Goal: Task Accomplishment & Management: Manage account settings

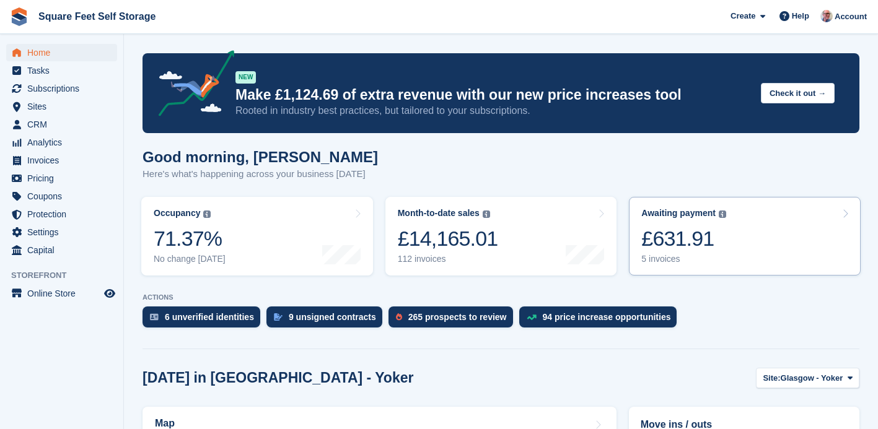
click at [713, 259] on div "5 invoices" at bounding box center [683, 259] width 85 height 11
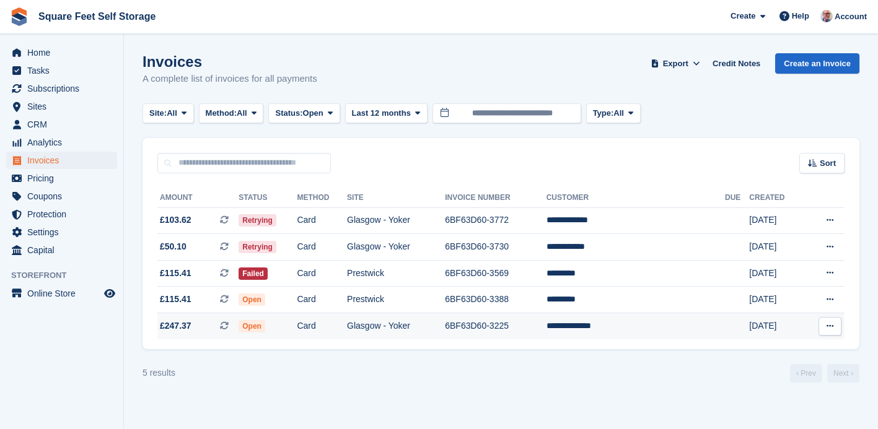
click at [612, 324] on td "**********" at bounding box center [636, 327] width 178 height 26
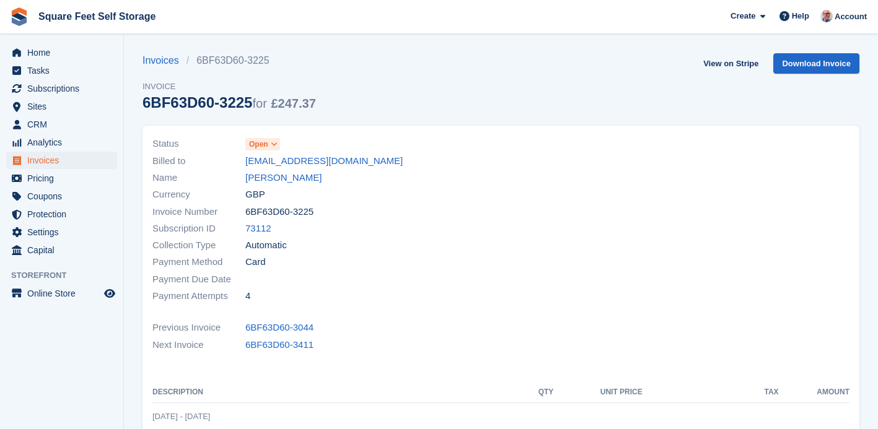
click at [276, 144] on icon at bounding box center [274, 144] width 7 height 7
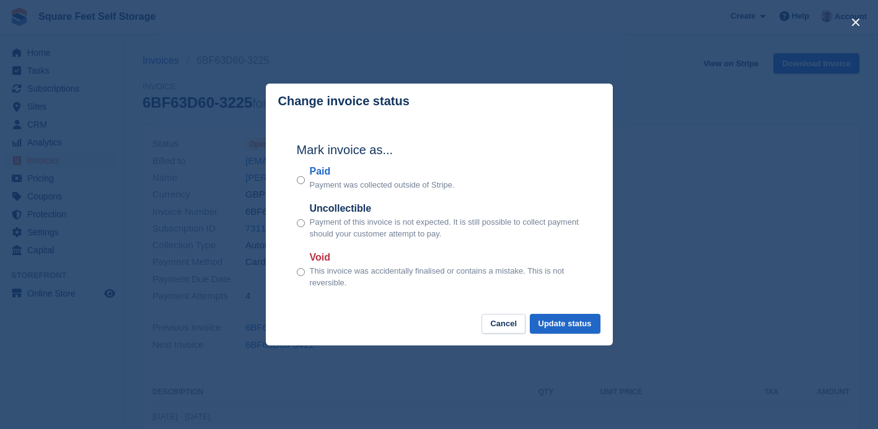
click at [276, 144] on section "Mark invoice as... Paid Payment was collected outside of Stripe. Uncollectible …" at bounding box center [439, 216] width 347 height 195
click at [499, 323] on button "Cancel" at bounding box center [504, 324] width 44 height 20
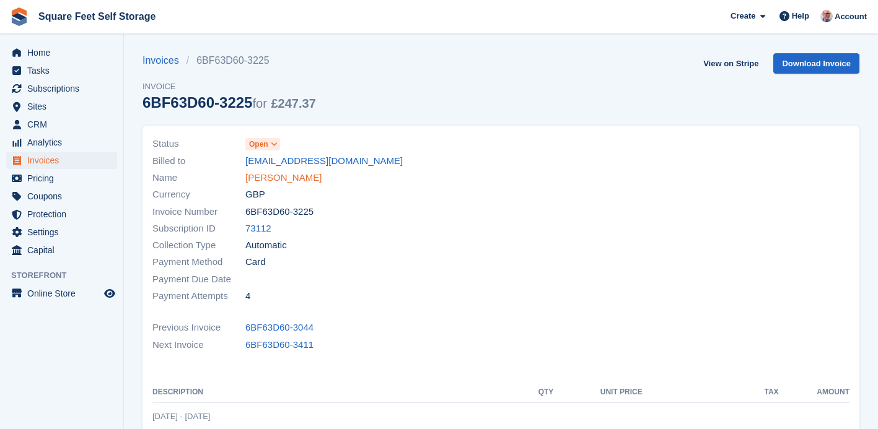
click at [308, 180] on link "Jackson Ohakam" at bounding box center [283, 178] width 76 height 14
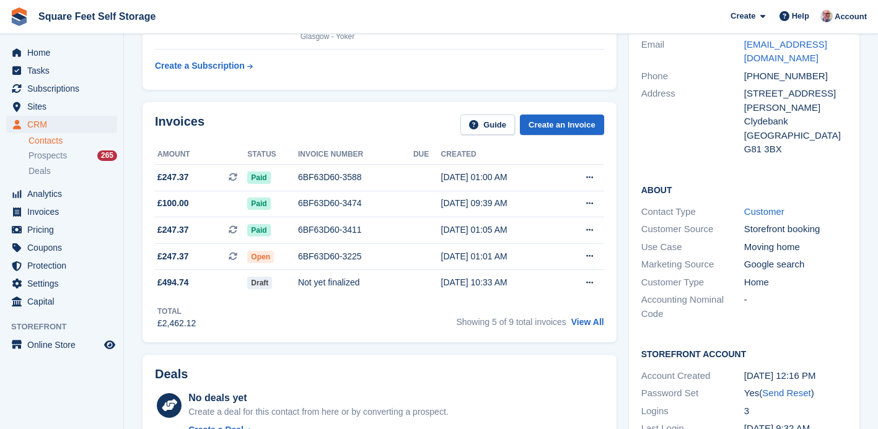
scroll to position [182, 0]
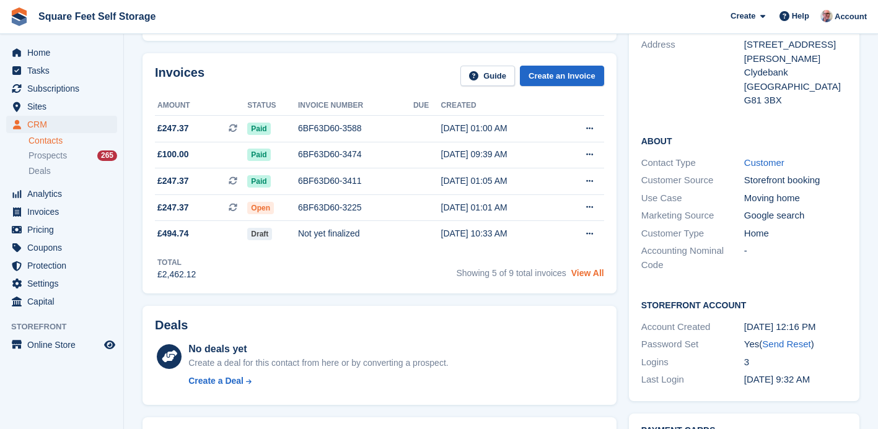
click at [596, 273] on link "View All" at bounding box center [587, 273] width 33 height 10
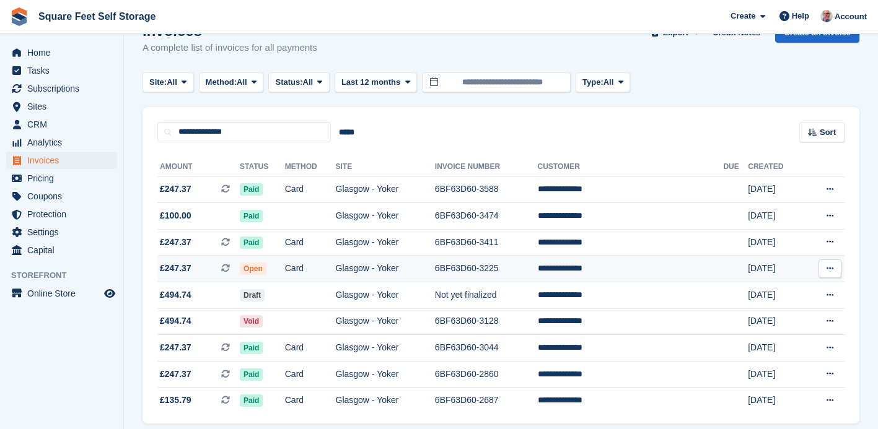
scroll to position [77, 0]
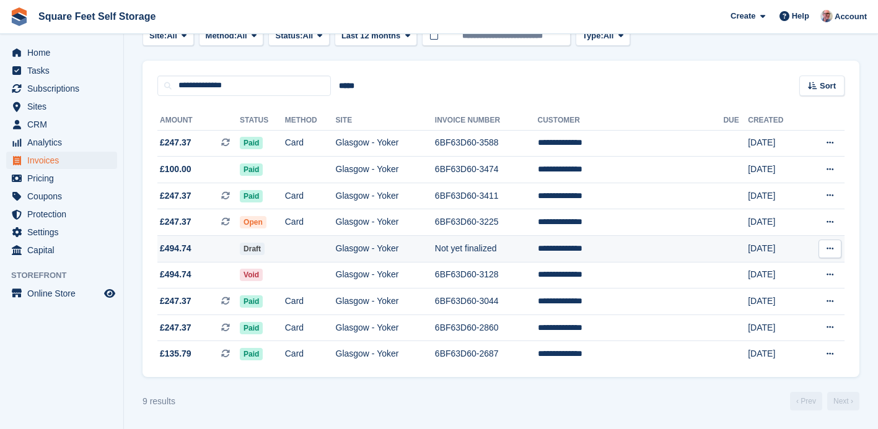
click at [823, 251] on button at bounding box center [830, 249] width 23 height 19
click at [305, 242] on td at bounding box center [310, 249] width 51 height 27
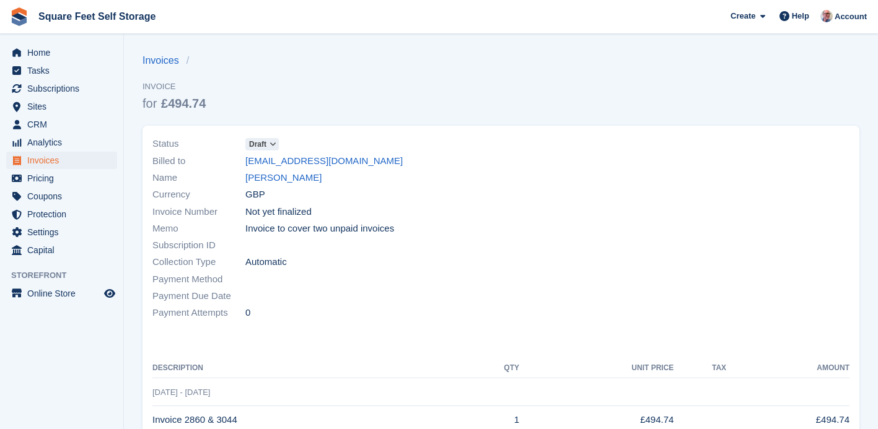
click at [275, 144] on icon at bounding box center [273, 144] width 7 height 7
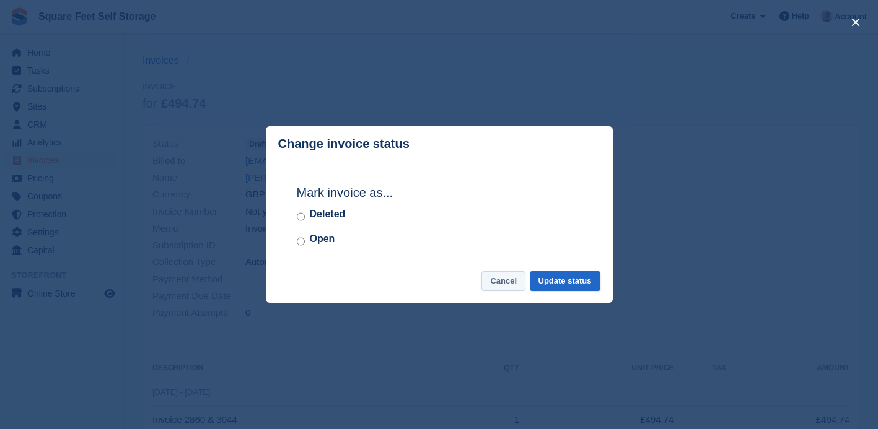
click at [502, 281] on button "Cancel" at bounding box center [504, 281] width 44 height 20
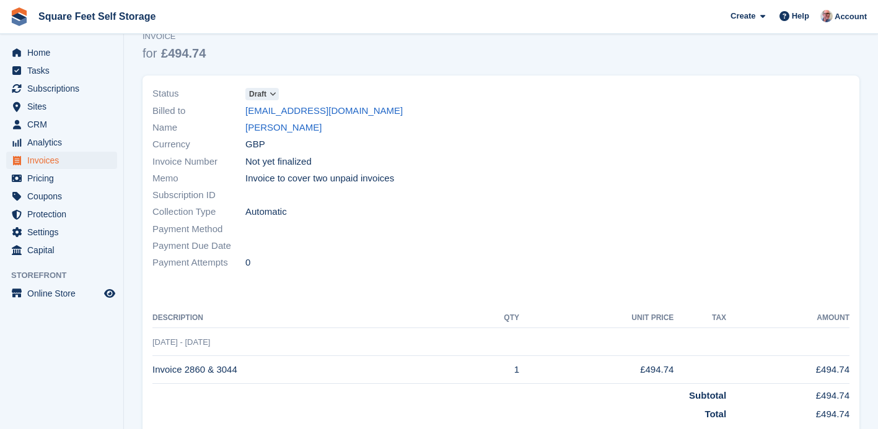
scroll to position [105, 0]
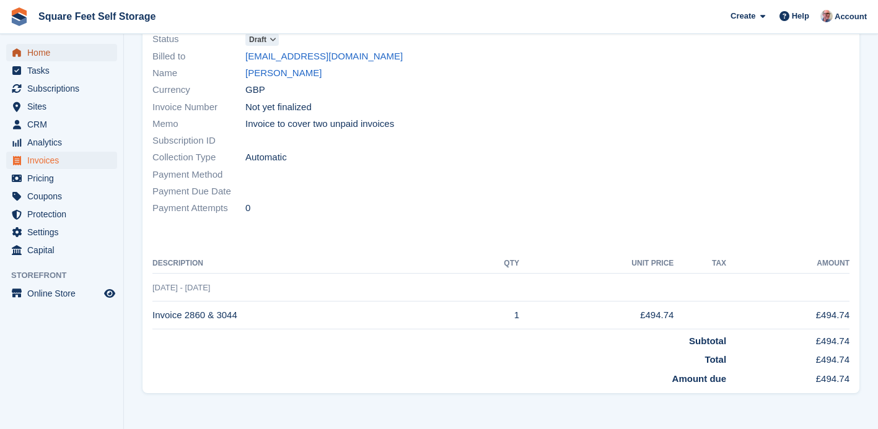
click at [61, 55] on span "Home" at bounding box center [64, 52] width 74 height 17
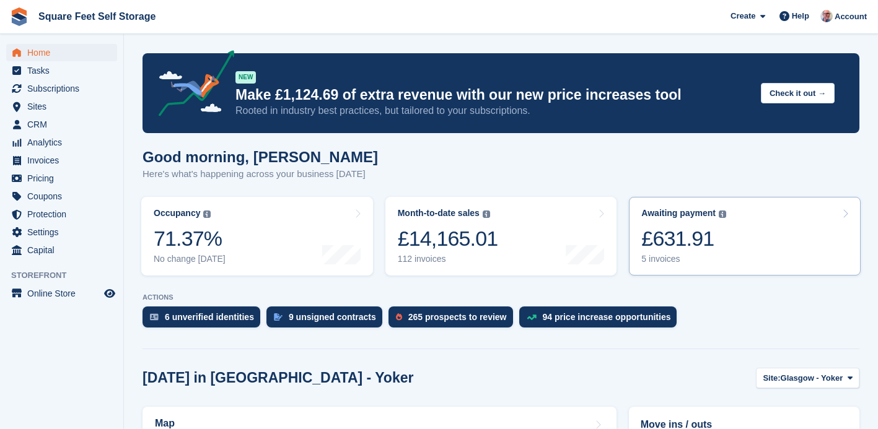
click at [747, 244] on link "Awaiting payment The total outstanding balance on all open invoices. £631.91 5 …" at bounding box center [745, 236] width 232 height 79
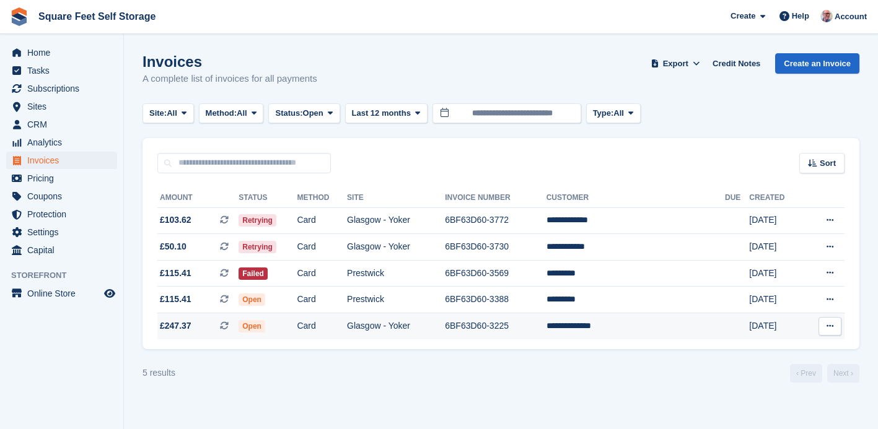
click at [445, 330] on td "Glasgow - Yoker" at bounding box center [396, 327] width 98 height 26
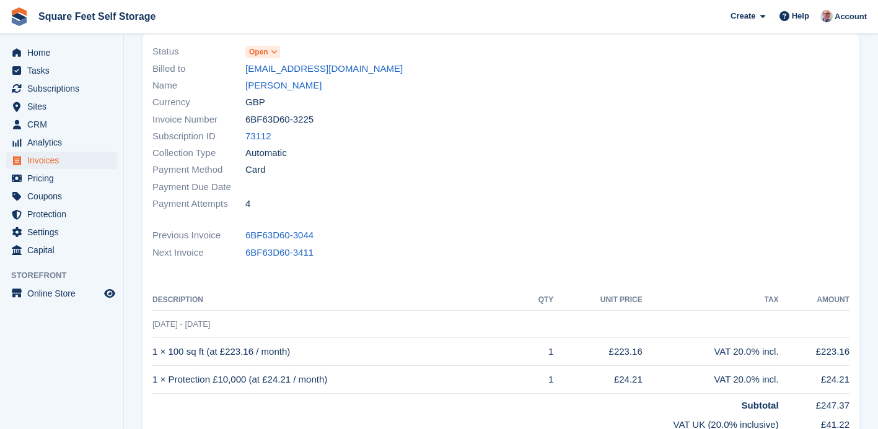
scroll to position [71, 0]
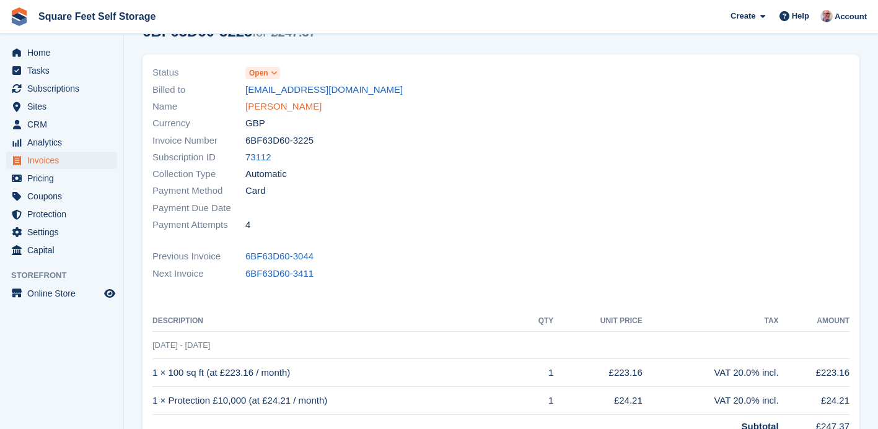
click at [283, 110] on link "[PERSON_NAME]" at bounding box center [283, 107] width 76 height 14
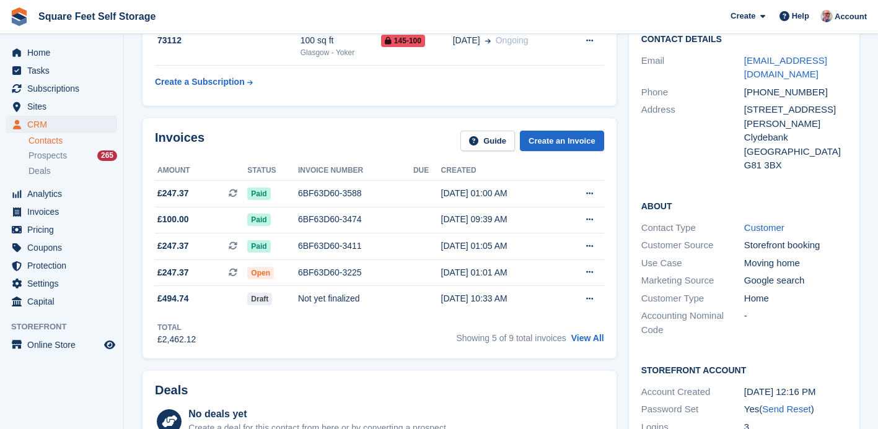
scroll to position [165, 0]
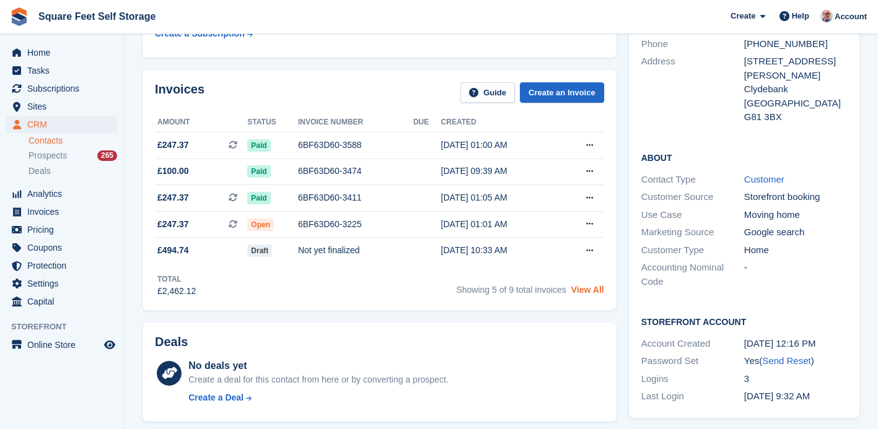
click at [592, 290] on link "View All" at bounding box center [587, 290] width 33 height 10
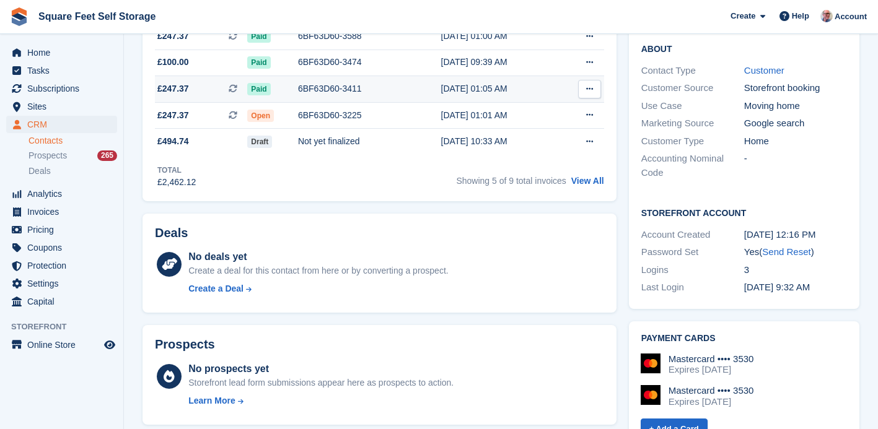
scroll to position [278, 0]
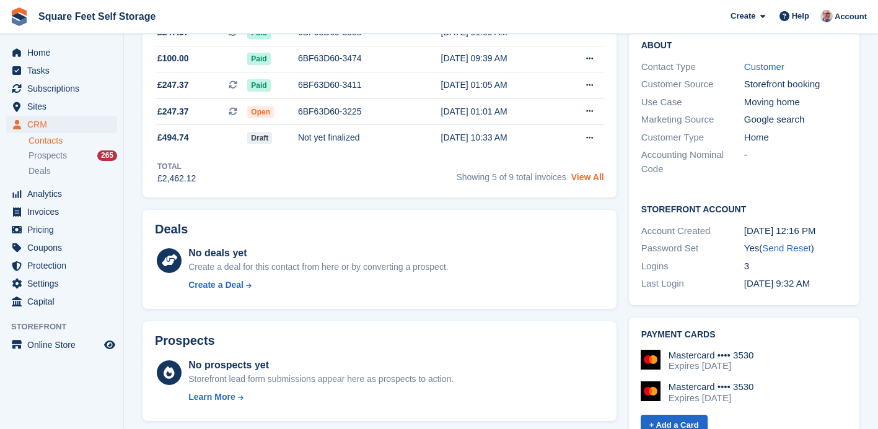
click at [589, 179] on link "View All" at bounding box center [587, 177] width 33 height 10
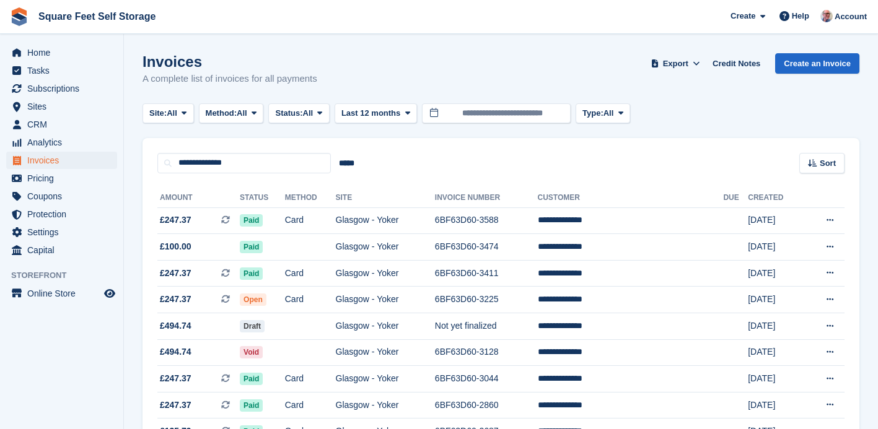
scroll to position [77, 0]
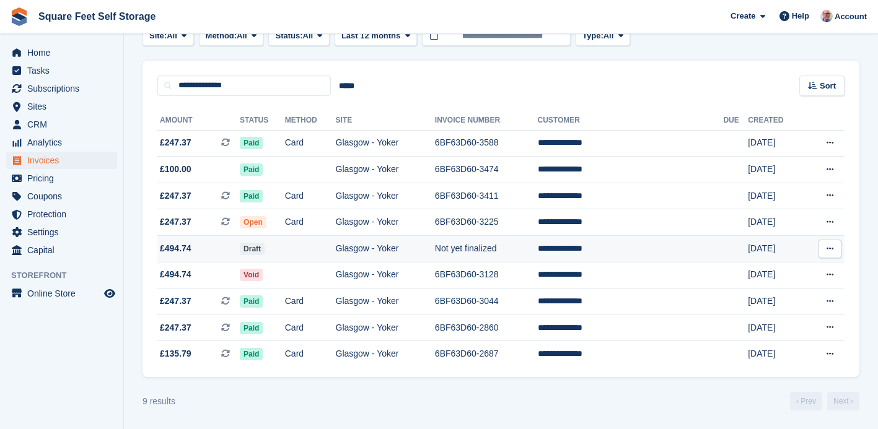
click at [829, 249] on icon at bounding box center [830, 249] width 7 height 8
click at [697, 251] on td "**********" at bounding box center [631, 249] width 186 height 27
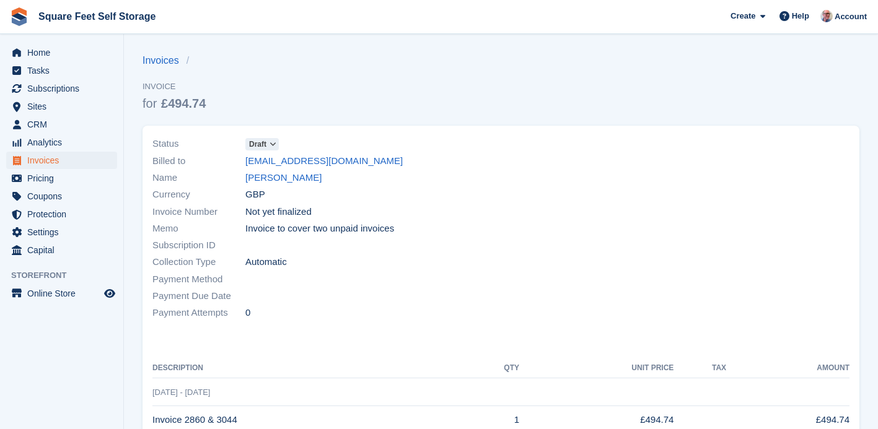
click at [271, 146] on span at bounding box center [273, 144] width 10 height 10
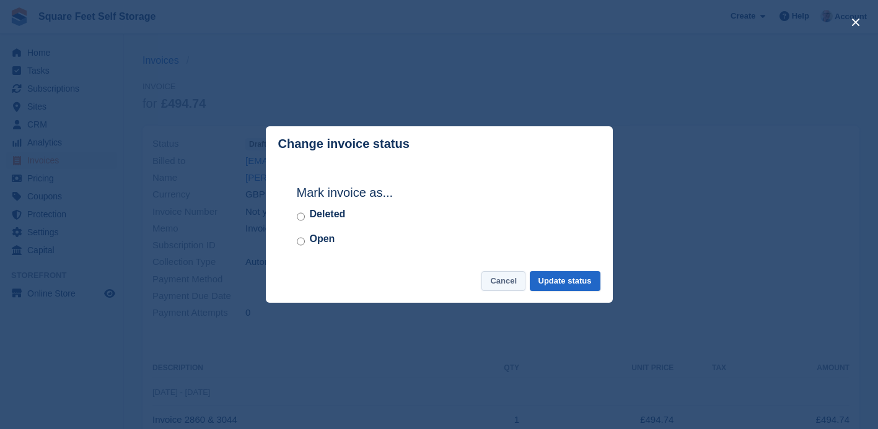
click at [508, 282] on button "Cancel" at bounding box center [504, 281] width 44 height 20
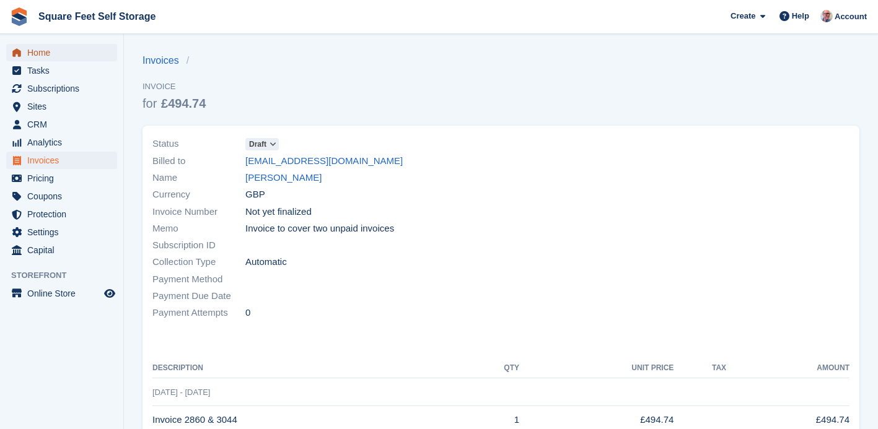
click at [55, 52] on span "Home" at bounding box center [64, 52] width 74 height 17
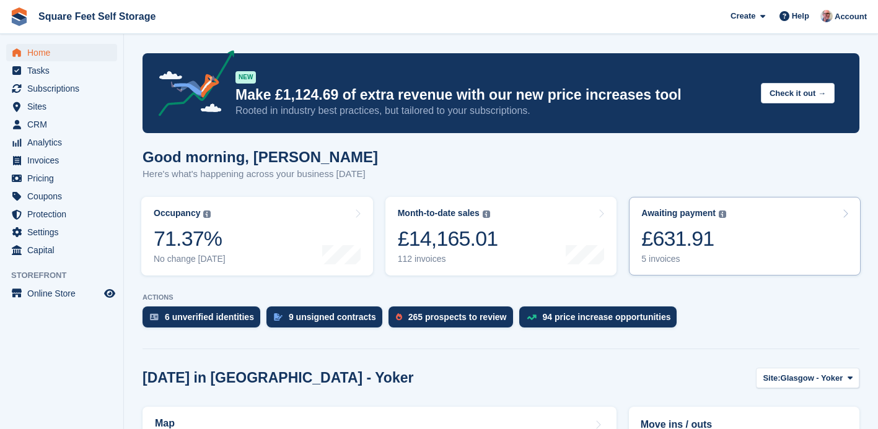
click at [757, 258] on link "Awaiting payment The total outstanding balance on all open invoices. £631.91 5 …" at bounding box center [745, 236] width 232 height 79
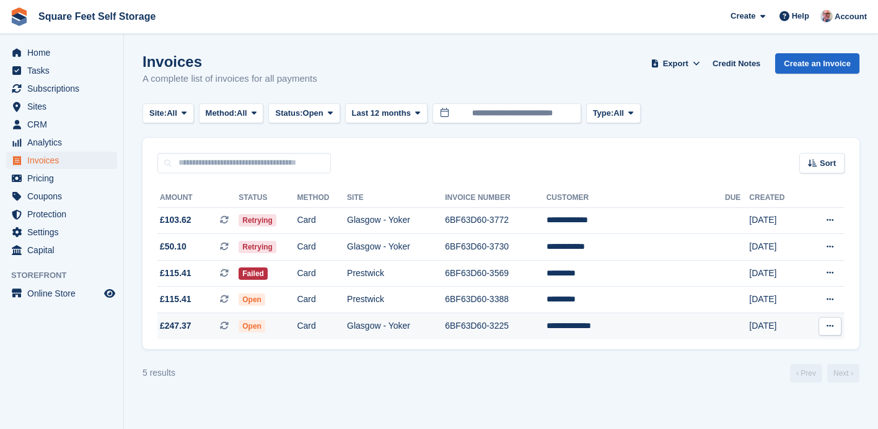
click at [546, 333] on td "6BF63D60-3225" at bounding box center [495, 327] width 101 height 26
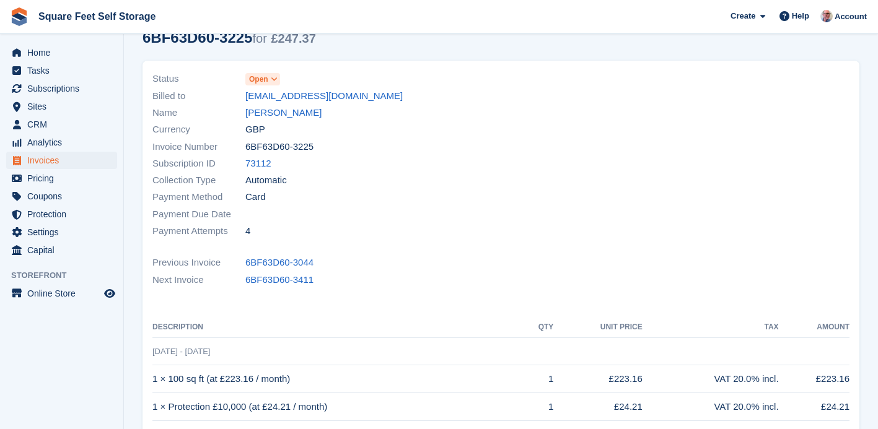
scroll to position [64, 0]
click at [296, 117] on link "Jackson Ohakam" at bounding box center [283, 114] width 76 height 14
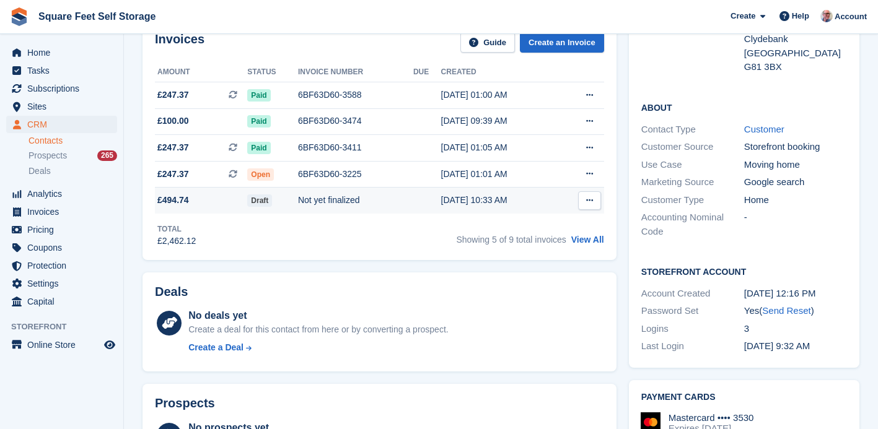
scroll to position [194, 0]
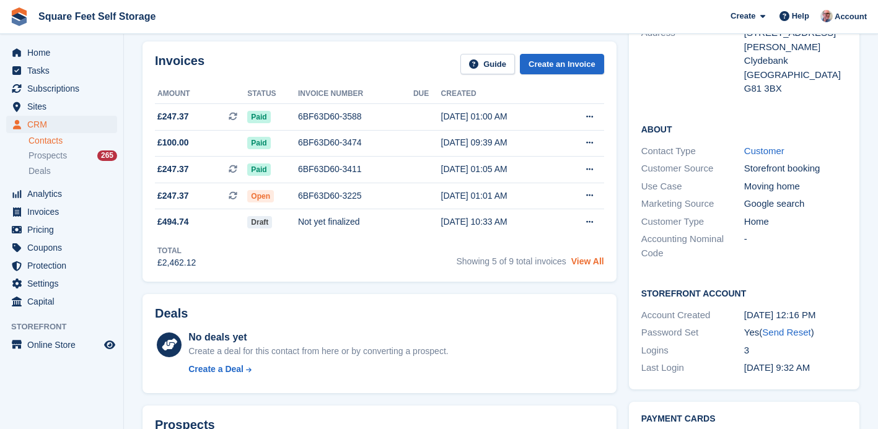
click at [589, 261] on link "View All" at bounding box center [587, 262] width 33 height 10
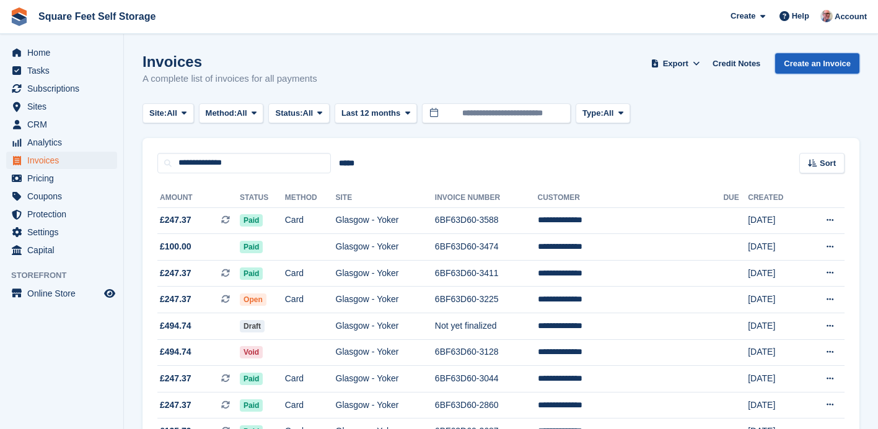
click at [797, 66] on link "Create an Invoice" at bounding box center [817, 63] width 84 height 20
click at [799, 63] on link "Create an Invoice" at bounding box center [817, 63] width 84 height 20
click at [814, 63] on link "Create an Invoice" at bounding box center [817, 63] width 84 height 20
click at [806, 67] on link "Create an Invoice" at bounding box center [817, 63] width 84 height 20
click at [800, 61] on link "Create an Invoice" at bounding box center [817, 63] width 84 height 20
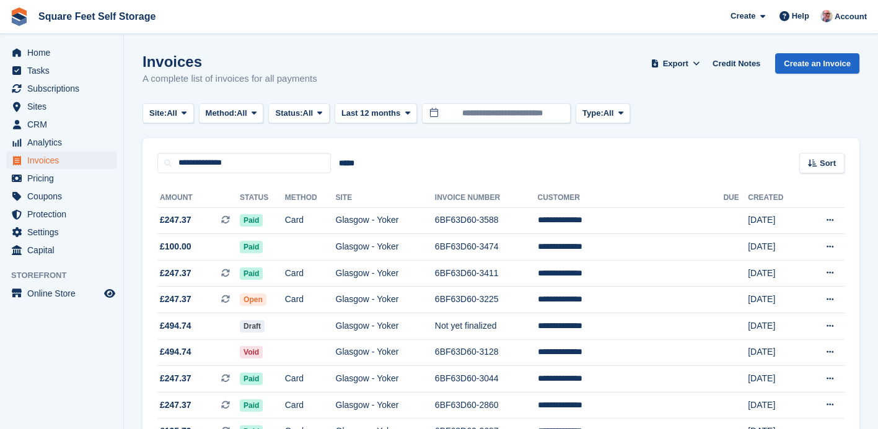
click at [819, 86] on div "Invoices A complete list of invoices for all payments Export Export Invoices Ex…" at bounding box center [501, 77] width 717 height 48
click at [817, 64] on link "Create an Invoice" at bounding box center [817, 63] width 84 height 20
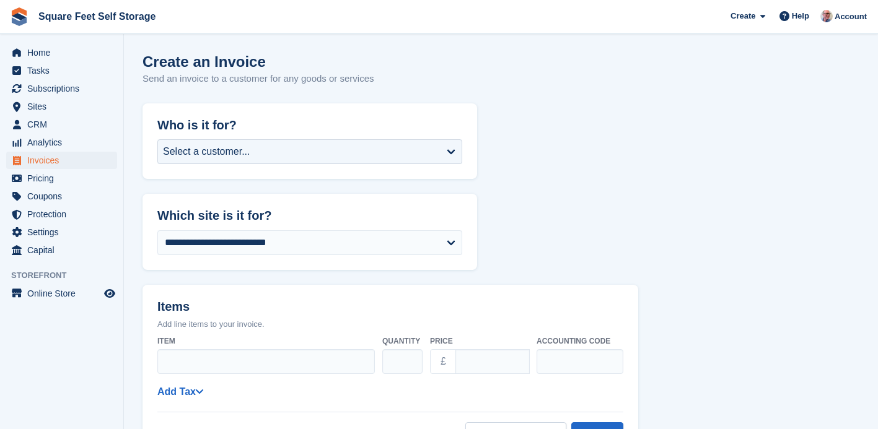
click at [452, 153] on div "Select a customer..." at bounding box center [309, 151] width 305 height 25
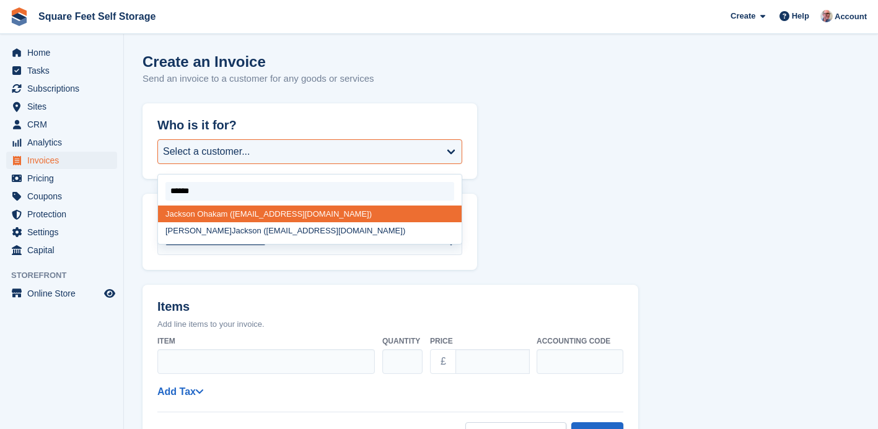
type input "*******"
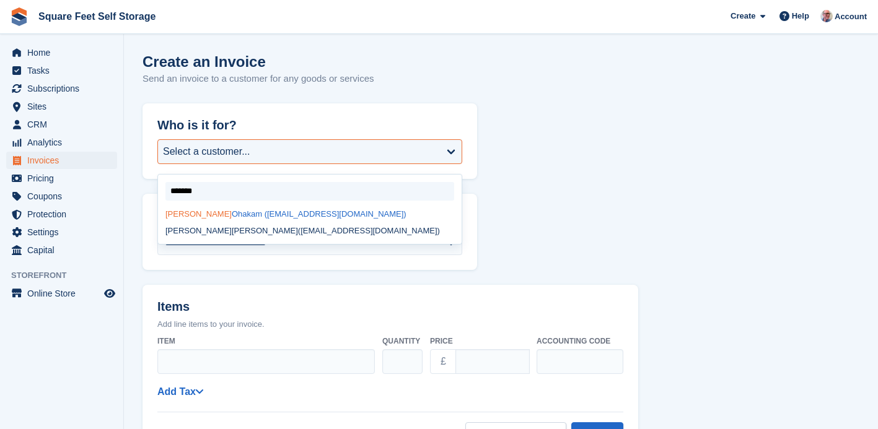
click at [306, 216] on div "[PERSON_NAME] ([EMAIL_ADDRESS][DOMAIN_NAME])" at bounding box center [310, 214] width 304 height 17
select select "******"
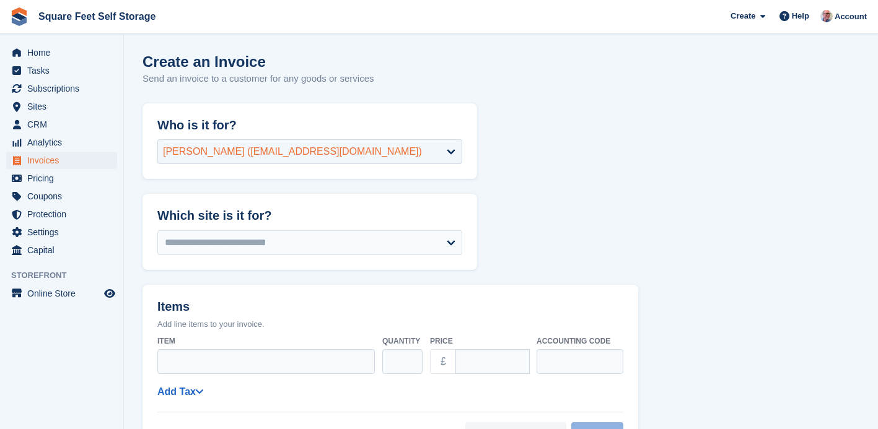
click at [353, 154] on div "[PERSON_NAME] ([EMAIL_ADDRESS][DOMAIN_NAME])" at bounding box center [309, 151] width 305 height 25
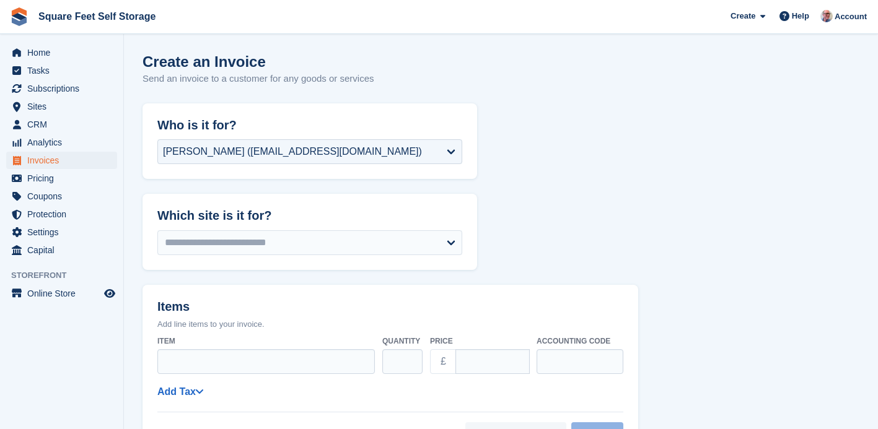
click at [226, 152] on div "[PERSON_NAME] ([EMAIL_ADDRESS][DOMAIN_NAME])" at bounding box center [292, 151] width 259 height 15
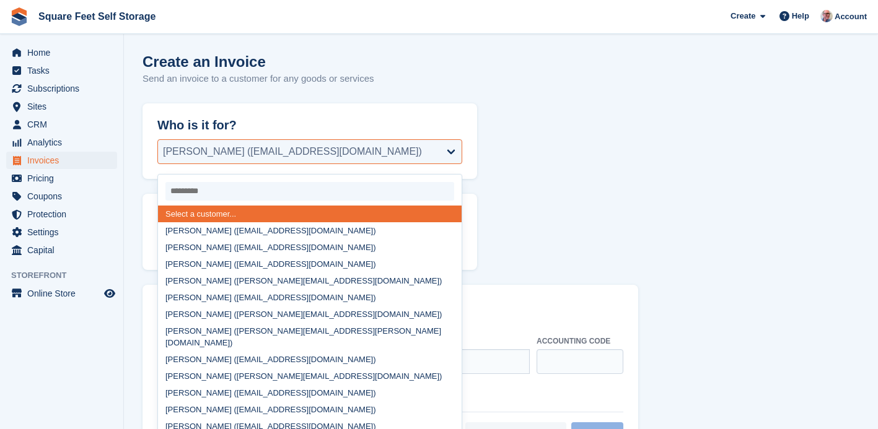
click at [226, 152] on div "[PERSON_NAME] ([EMAIL_ADDRESS][DOMAIN_NAME])" at bounding box center [292, 151] width 259 height 15
click at [379, 156] on div "[PERSON_NAME] ([EMAIL_ADDRESS][DOMAIN_NAME])" at bounding box center [309, 151] width 305 height 25
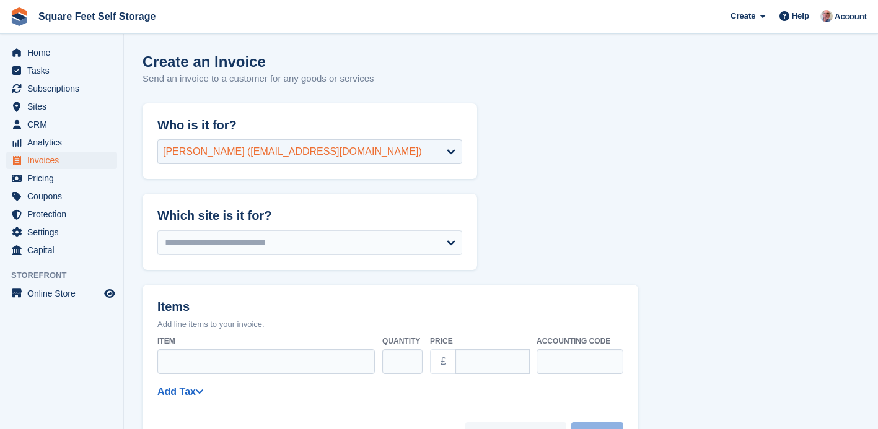
click at [392, 153] on div "[PERSON_NAME] ([EMAIL_ADDRESS][DOMAIN_NAME])" at bounding box center [309, 151] width 305 height 25
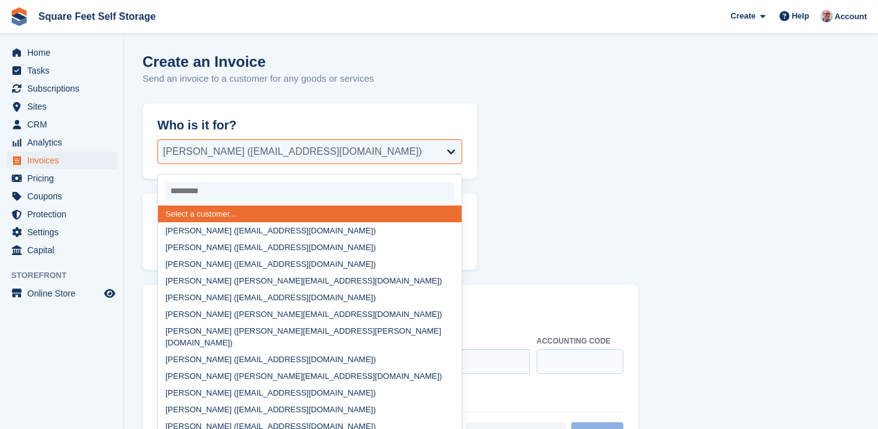
click at [452, 151] on div "[PERSON_NAME] ([EMAIL_ADDRESS][DOMAIN_NAME])" at bounding box center [309, 151] width 305 height 25
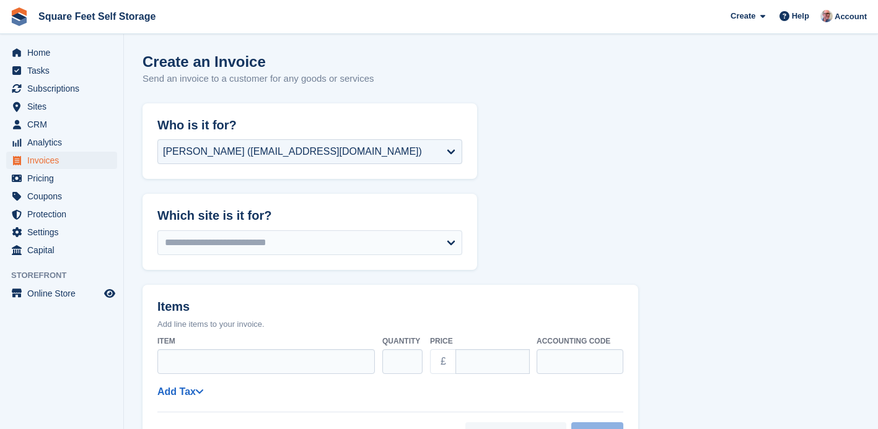
click at [49, 162] on span "Invoices" at bounding box center [64, 160] width 74 height 17
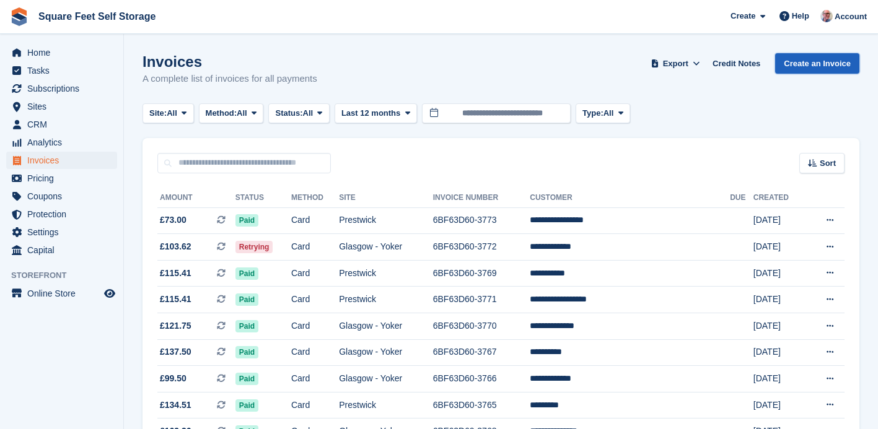
click at [827, 64] on link "Create an Invoice" at bounding box center [817, 63] width 84 height 20
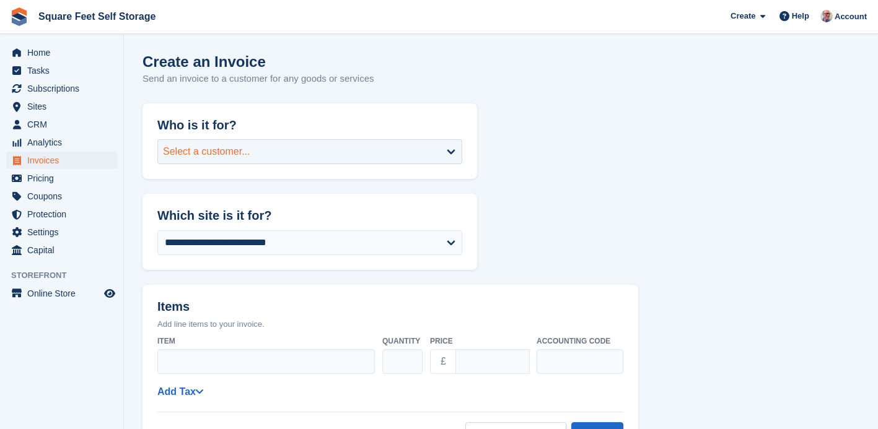
click at [454, 150] on div "Select a customer..." at bounding box center [309, 151] width 305 height 25
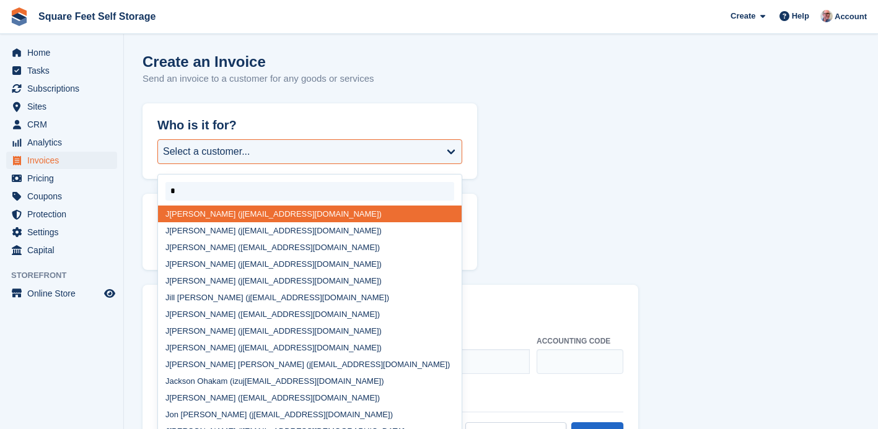
type input "**"
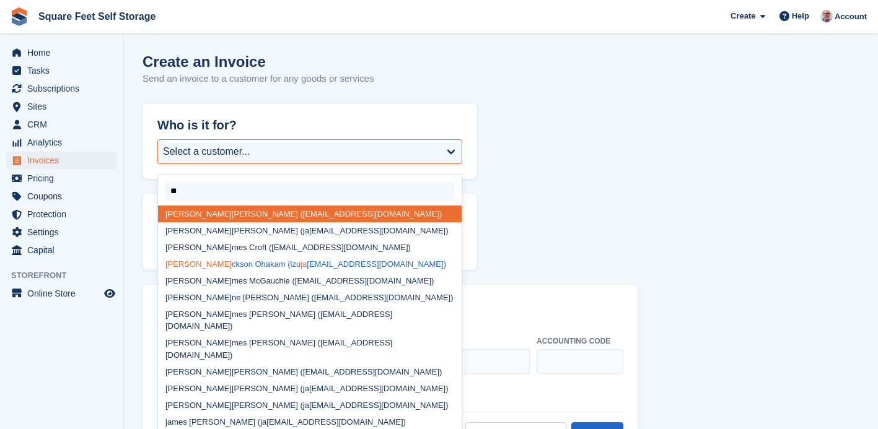
click at [310, 265] on div "[PERSON_NAME] Ohakam ([PERSON_NAME] [EMAIL_ADDRESS][DOMAIN_NAME])" at bounding box center [310, 264] width 304 height 17
select select "******"
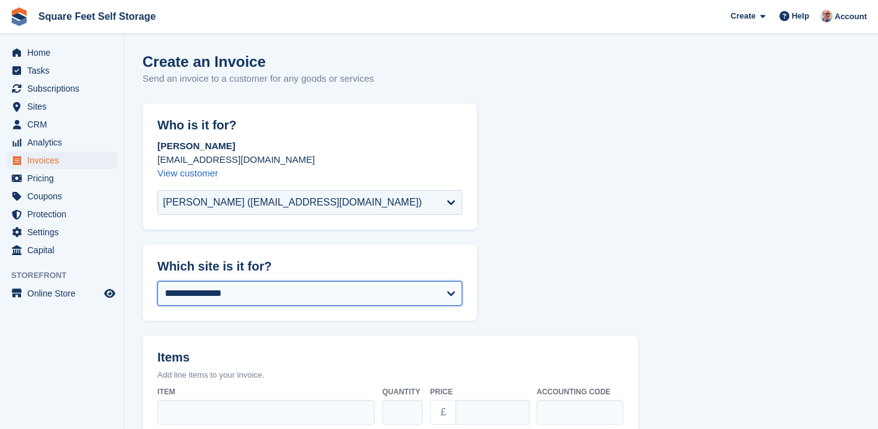
click at [451, 297] on select "**********" at bounding box center [309, 293] width 305 height 25
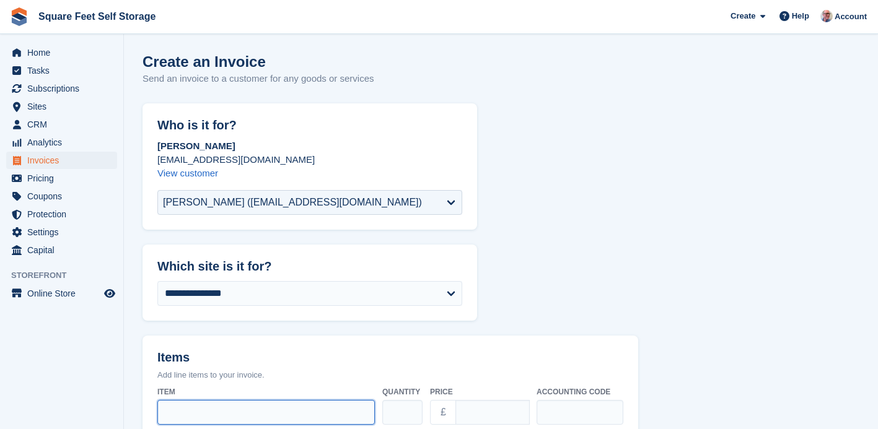
click at [285, 413] on input "Item" at bounding box center [266, 412] width 218 height 25
type input "**********"
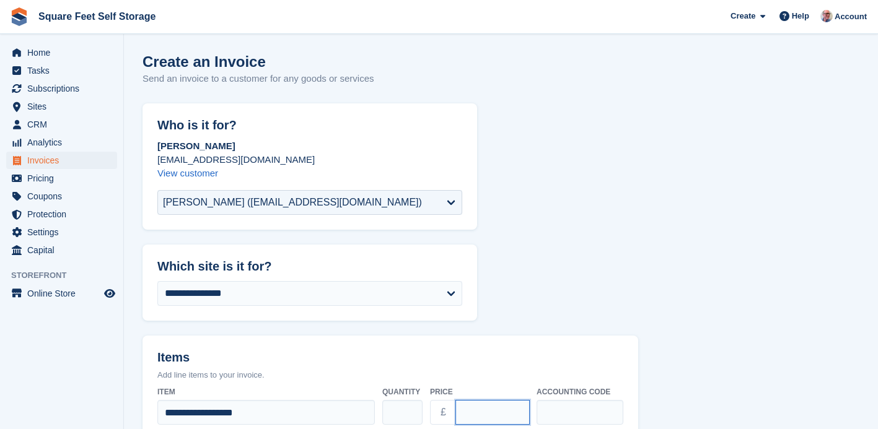
click at [462, 416] on input "****" at bounding box center [493, 412] width 74 height 25
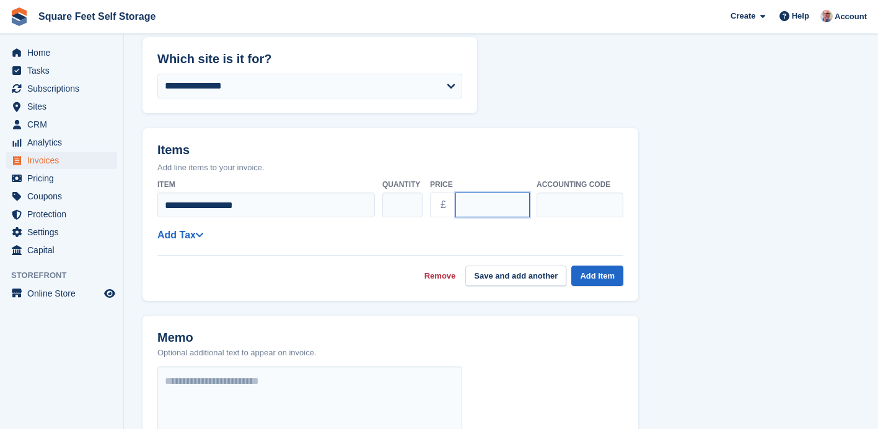
scroll to position [245, 0]
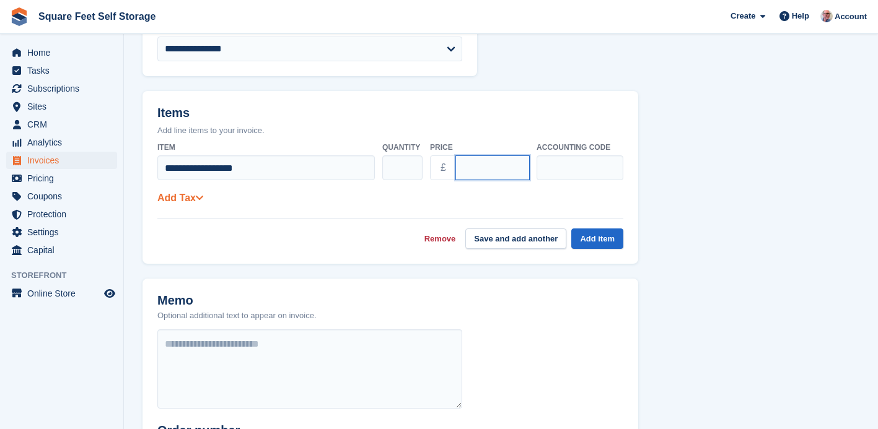
type input "******"
click at [201, 200] on icon at bounding box center [199, 198] width 9 height 10
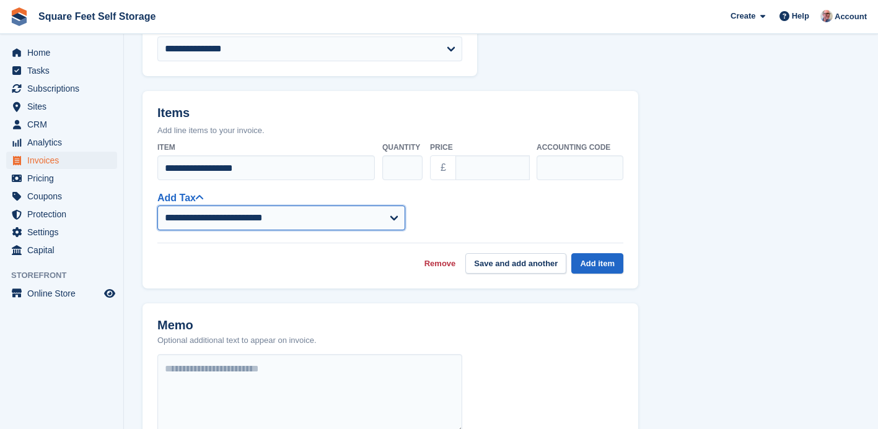
click at [378, 222] on select "**********" at bounding box center [281, 218] width 248 height 25
select select "***"
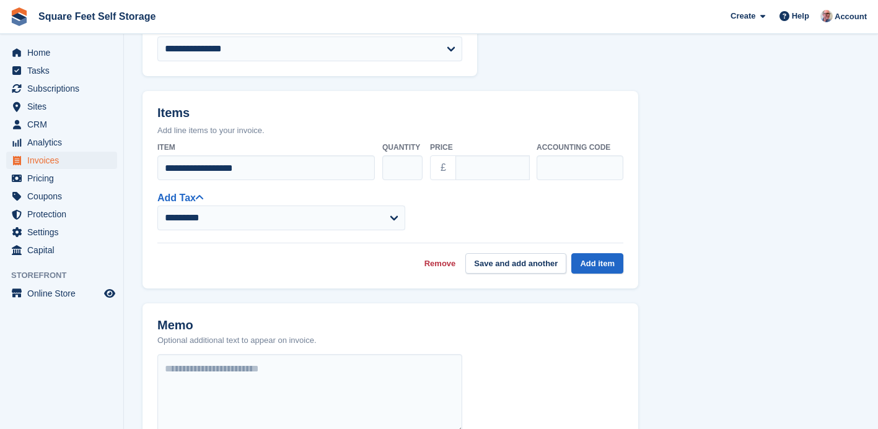
click at [467, 222] on div "**********" at bounding box center [390, 210] width 466 height 40
click at [512, 267] on button "Save and add another" at bounding box center [515, 263] width 101 height 20
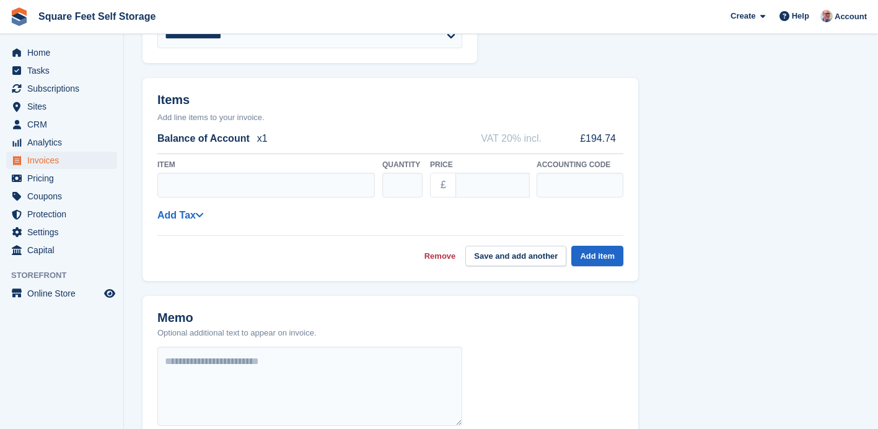
scroll to position [256, 0]
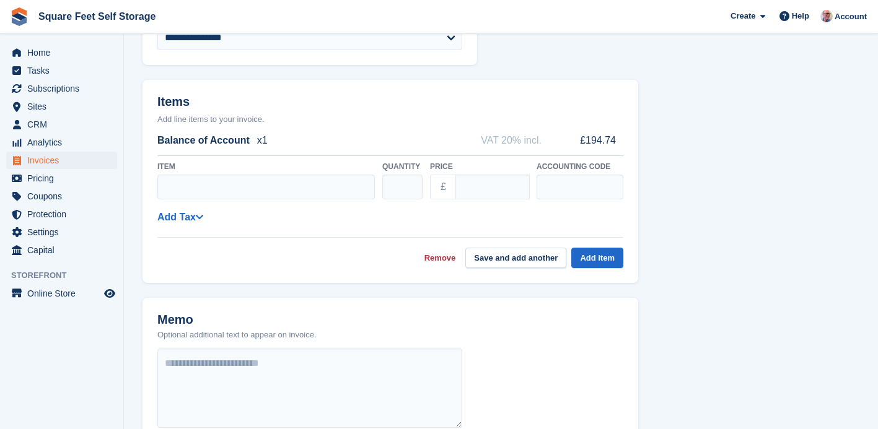
click at [436, 254] on link "Remove" at bounding box center [441, 258] width 32 height 12
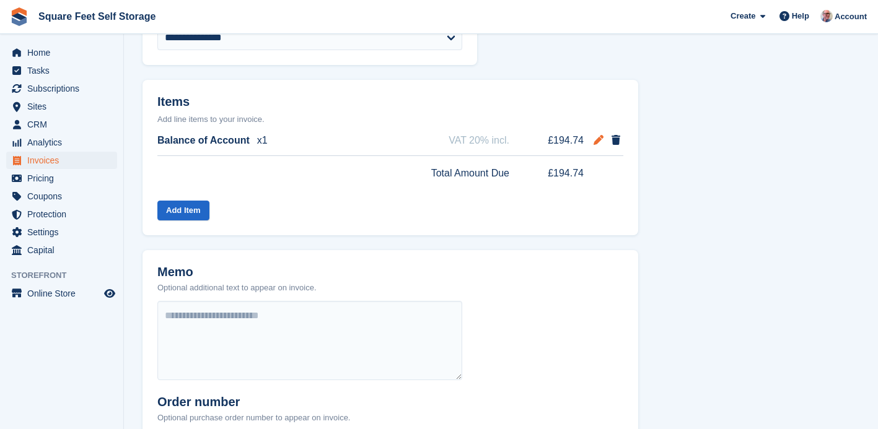
click at [599, 141] on icon at bounding box center [599, 140] width 10 height 10
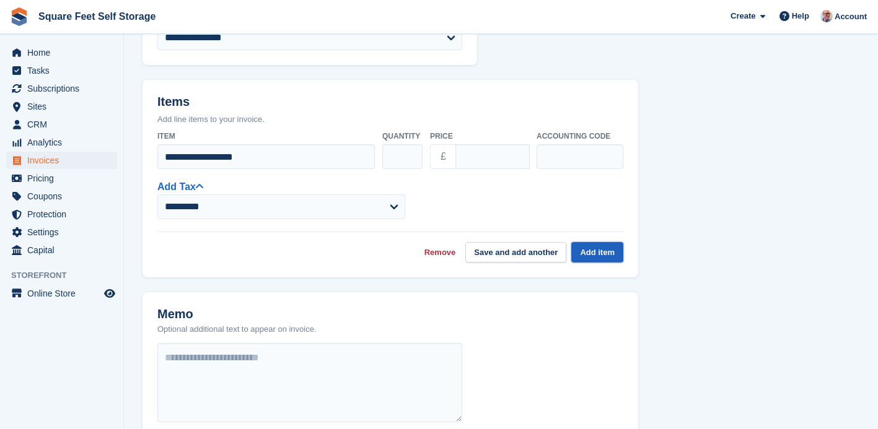
click at [602, 252] on button "Add item" at bounding box center [597, 252] width 52 height 20
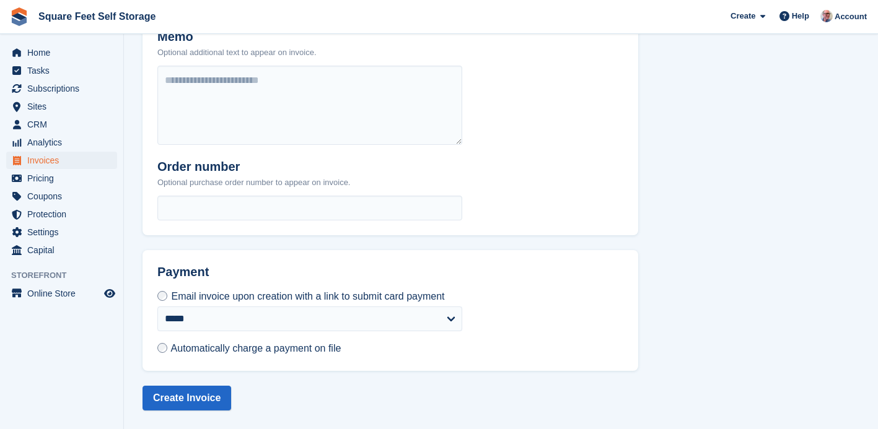
scroll to position [502, 0]
click at [187, 398] on button "Create Invoice" at bounding box center [187, 398] width 89 height 25
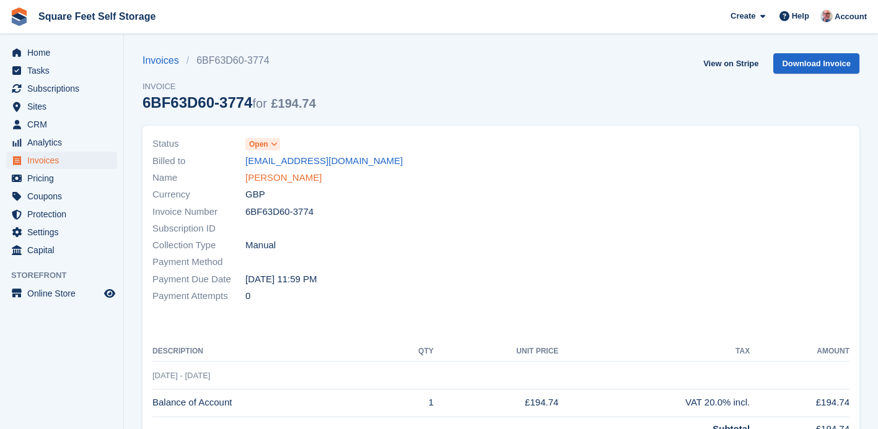
click at [278, 181] on link "Jackson Ohakam" at bounding box center [283, 178] width 76 height 14
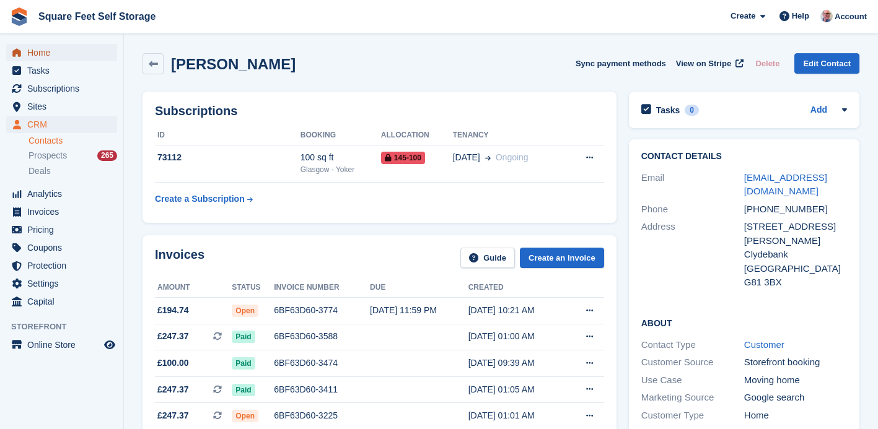
click at [49, 57] on span "Home" at bounding box center [64, 52] width 74 height 17
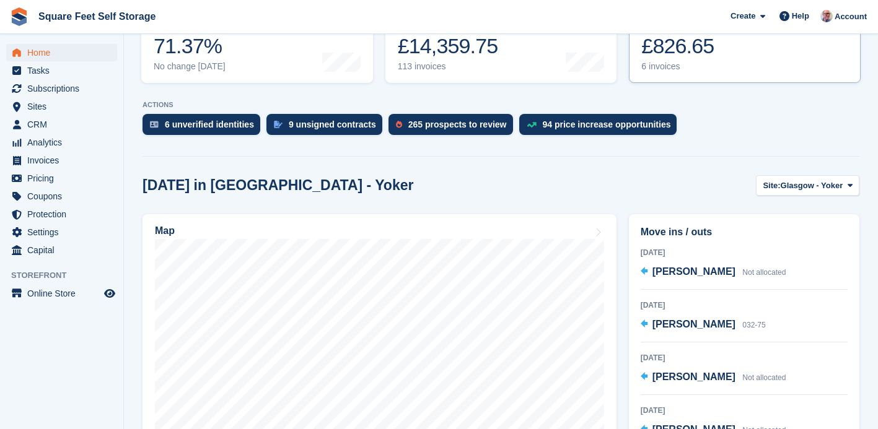
click at [723, 73] on link "Awaiting payment The total outstanding balance on all open invoices. £826.65 6 …" at bounding box center [745, 43] width 232 height 79
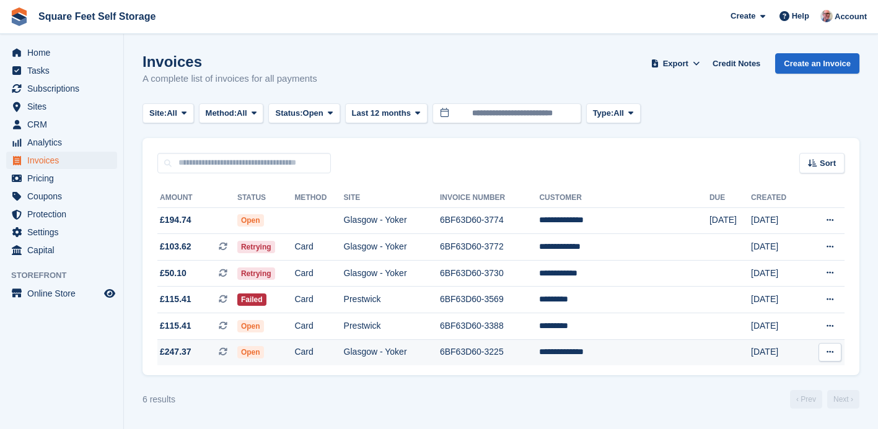
click at [540, 355] on td "6BF63D60-3225" at bounding box center [490, 353] width 100 height 26
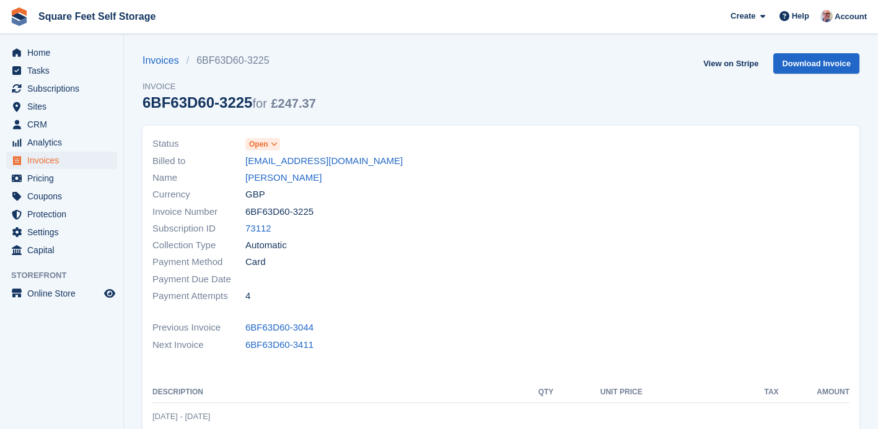
click at [276, 145] on icon at bounding box center [274, 144] width 7 height 7
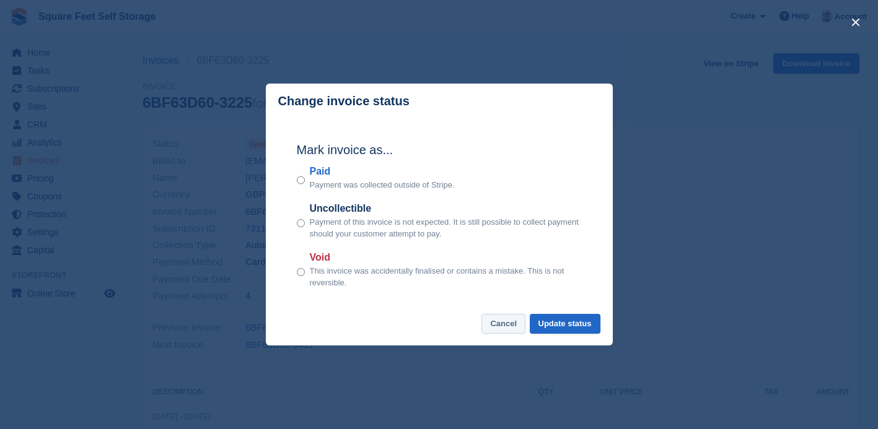
click at [490, 326] on button "Cancel" at bounding box center [504, 324] width 44 height 20
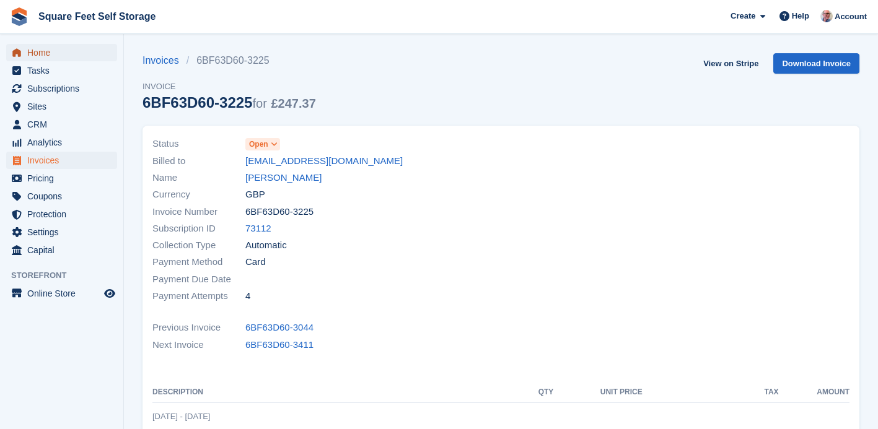
click at [62, 52] on span "Home" at bounding box center [64, 52] width 74 height 17
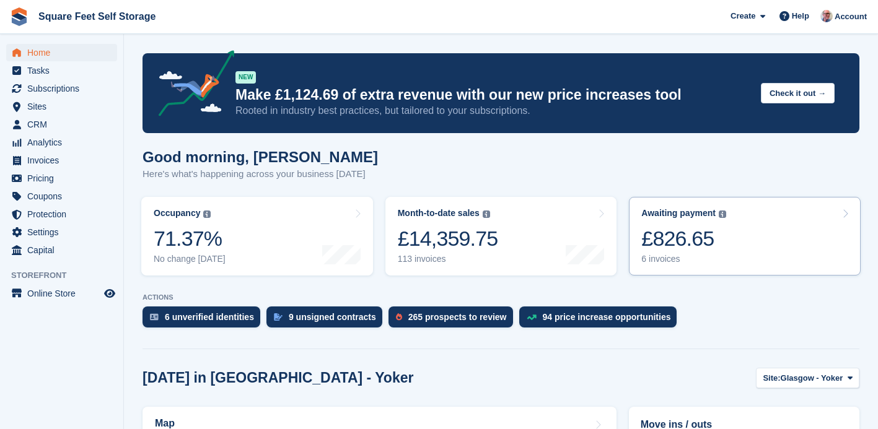
click at [728, 237] on link "Awaiting payment The total outstanding balance on all open invoices. £826.65 6 …" at bounding box center [745, 236] width 232 height 79
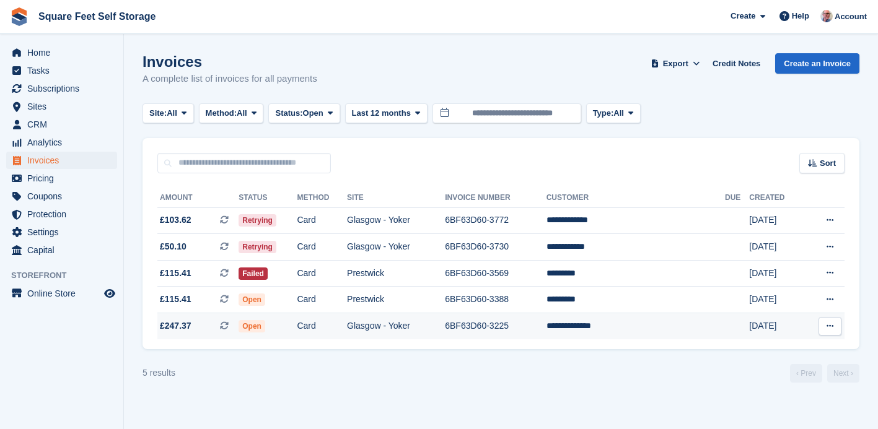
click at [445, 327] on td "Glasgow - Yoker" at bounding box center [396, 327] width 98 height 26
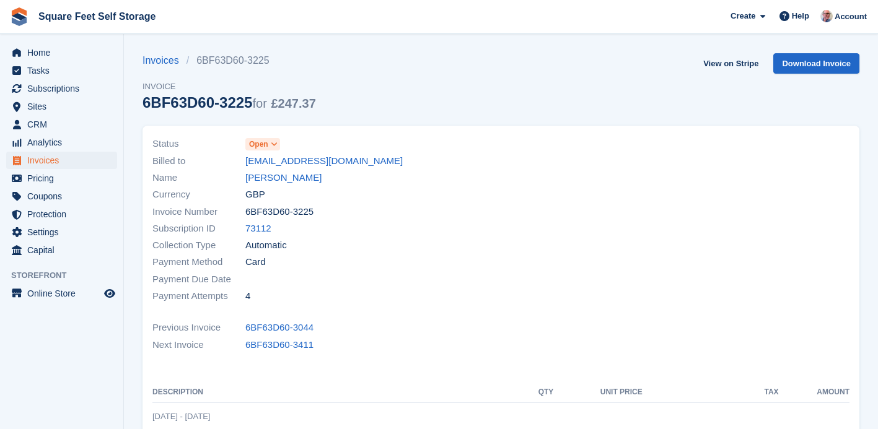
click at [278, 142] on span at bounding box center [275, 144] width 10 height 10
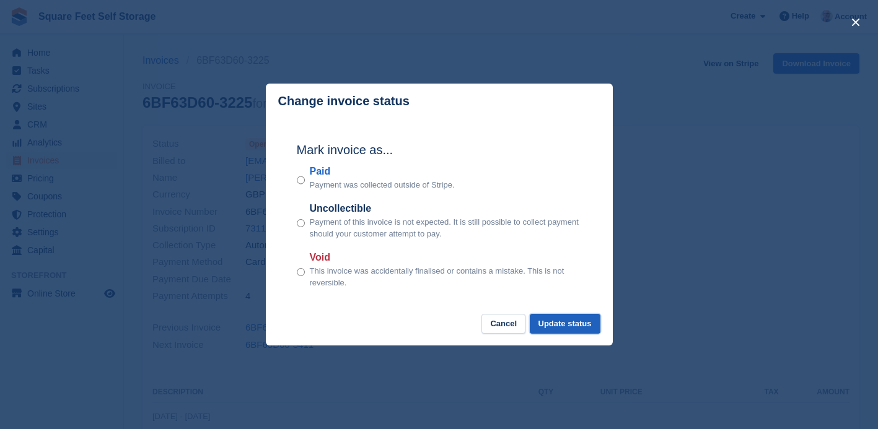
click at [576, 325] on button "Update status" at bounding box center [565, 324] width 71 height 20
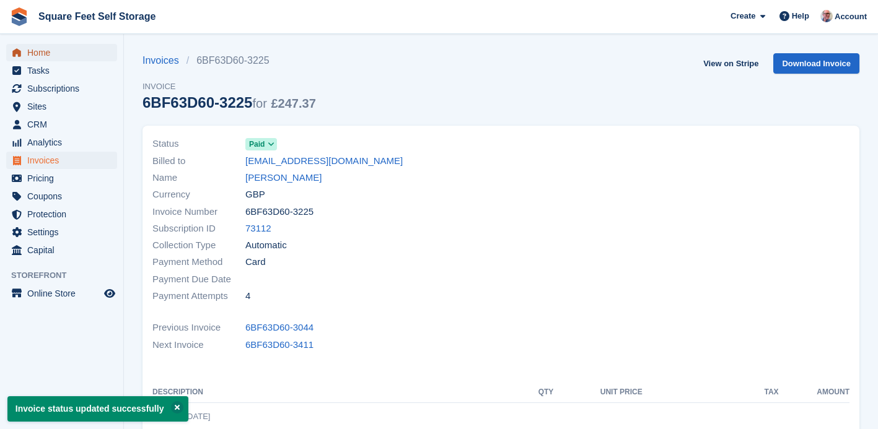
click at [57, 53] on span "Home" at bounding box center [64, 52] width 74 height 17
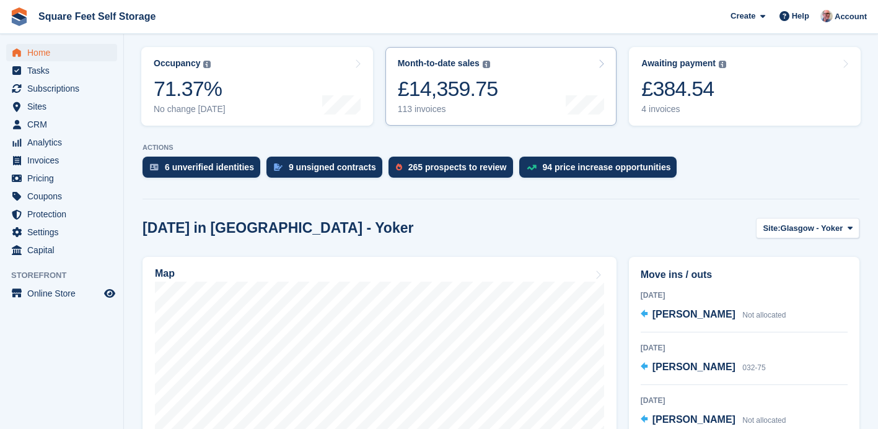
scroll to position [151, 0]
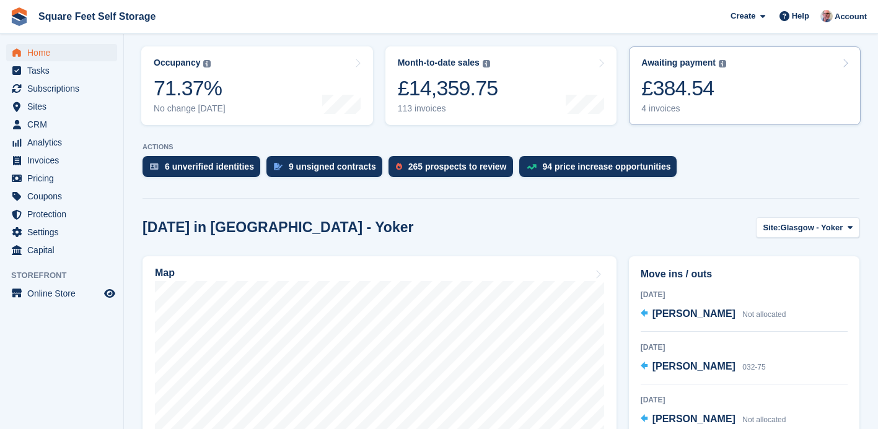
click at [709, 102] on div "Awaiting payment The total outstanding balance on all open invoices. £384.54 4 …" at bounding box center [683, 86] width 85 height 56
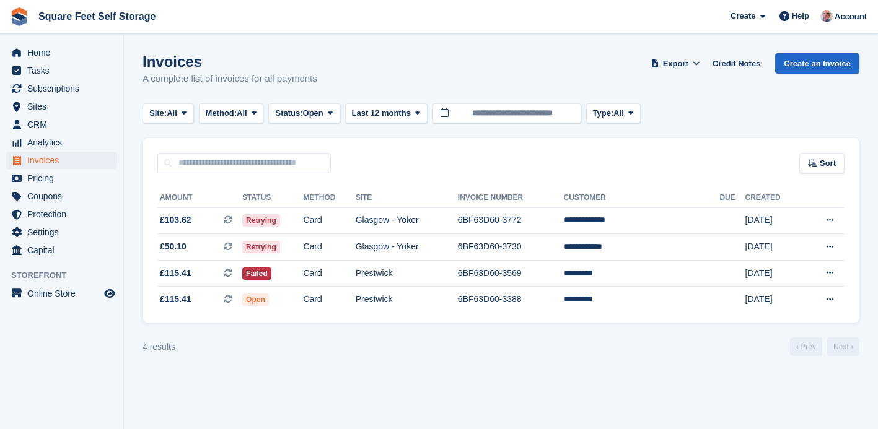
click at [522, 377] on section "Invoices A complete list of invoices for all payments Export Export Invoices Ex…" at bounding box center [501, 214] width 754 height 429
click at [42, 50] on span "Home" at bounding box center [64, 52] width 74 height 17
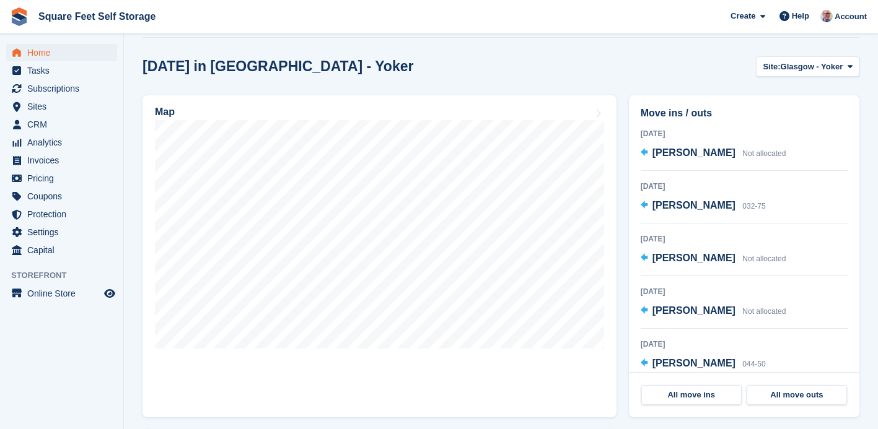
scroll to position [381, 0]
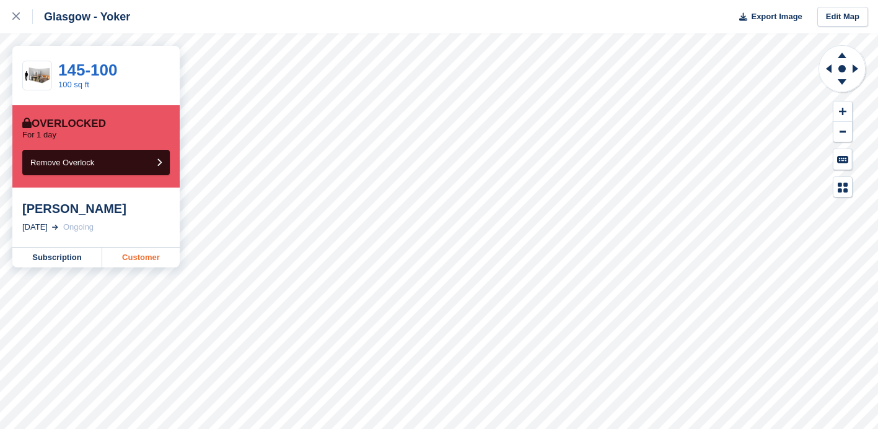
click at [139, 258] on link "Customer" at bounding box center [140, 258] width 77 height 20
click at [136, 262] on link "Customer" at bounding box center [140, 258] width 77 height 20
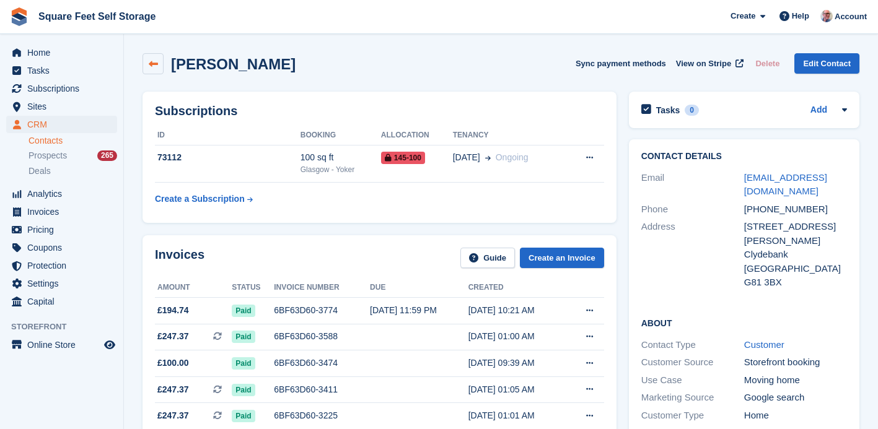
click at [152, 60] on icon at bounding box center [153, 63] width 9 height 9
click at [589, 160] on icon at bounding box center [589, 158] width 7 height 8
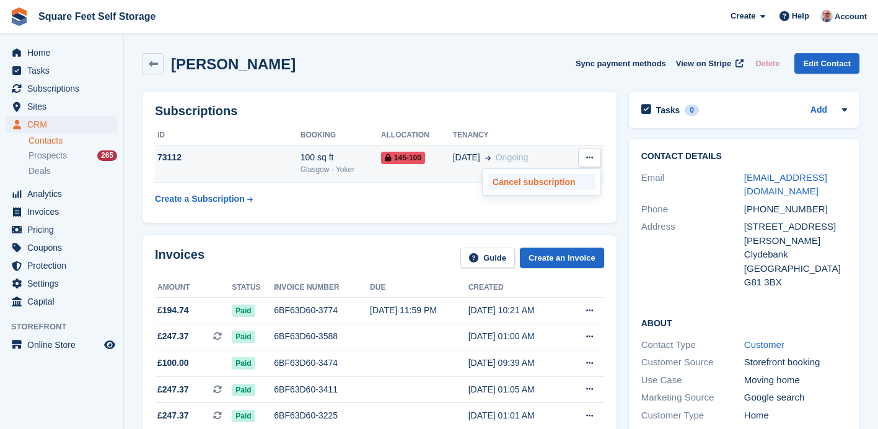
click at [548, 183] on p "Cancel subscription" at bounding box center [542, 182] width 108 height 16
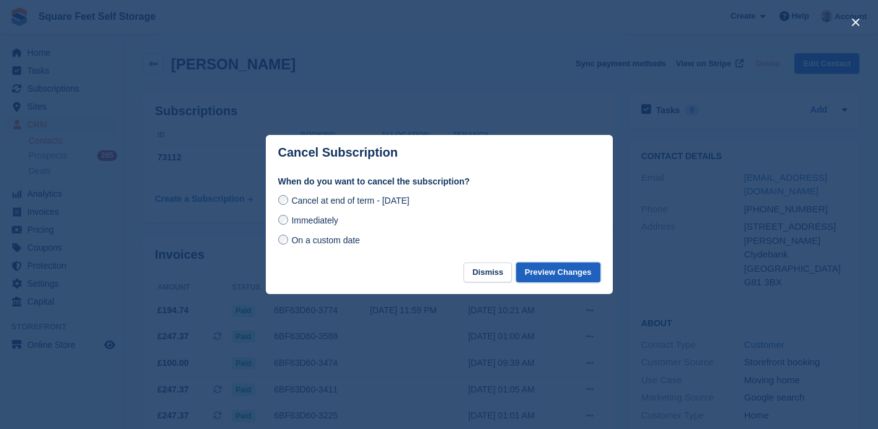
click at [532, 267] on button "Preview Changes" at bounding box center [558, 273] width 84 height 20
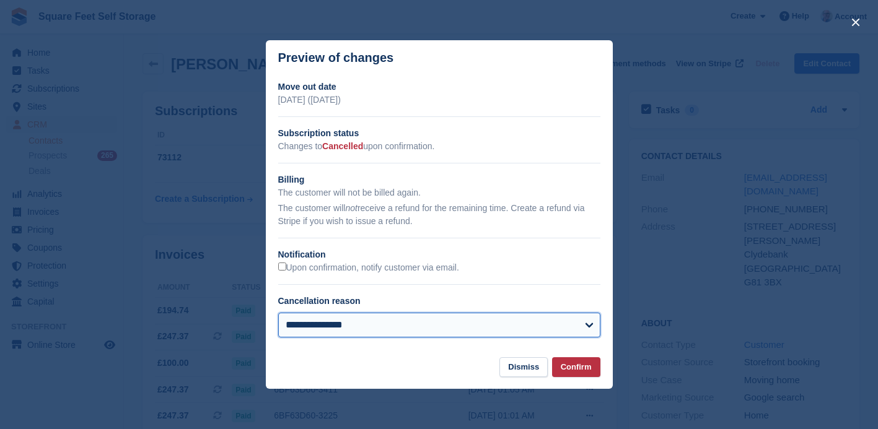
click at [591, 327] on select "**********" at bounding box center [439, 325] width 322 height 25
click at [588, 324] on select "**********" at bounding box center [439, 325] width 322 height 25
select select "**********"
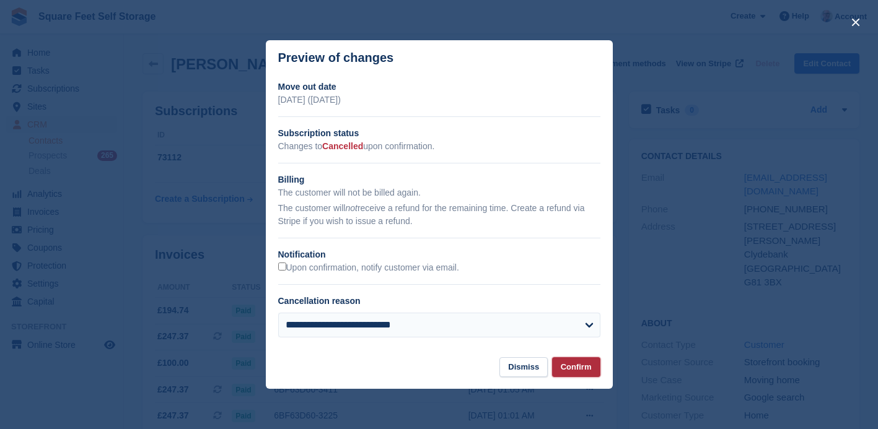
click at [584, 369] on button "Confirm" at bounding box center [576, 368] width 48 height 20
